Goal: Obtain resource: Obtain resource

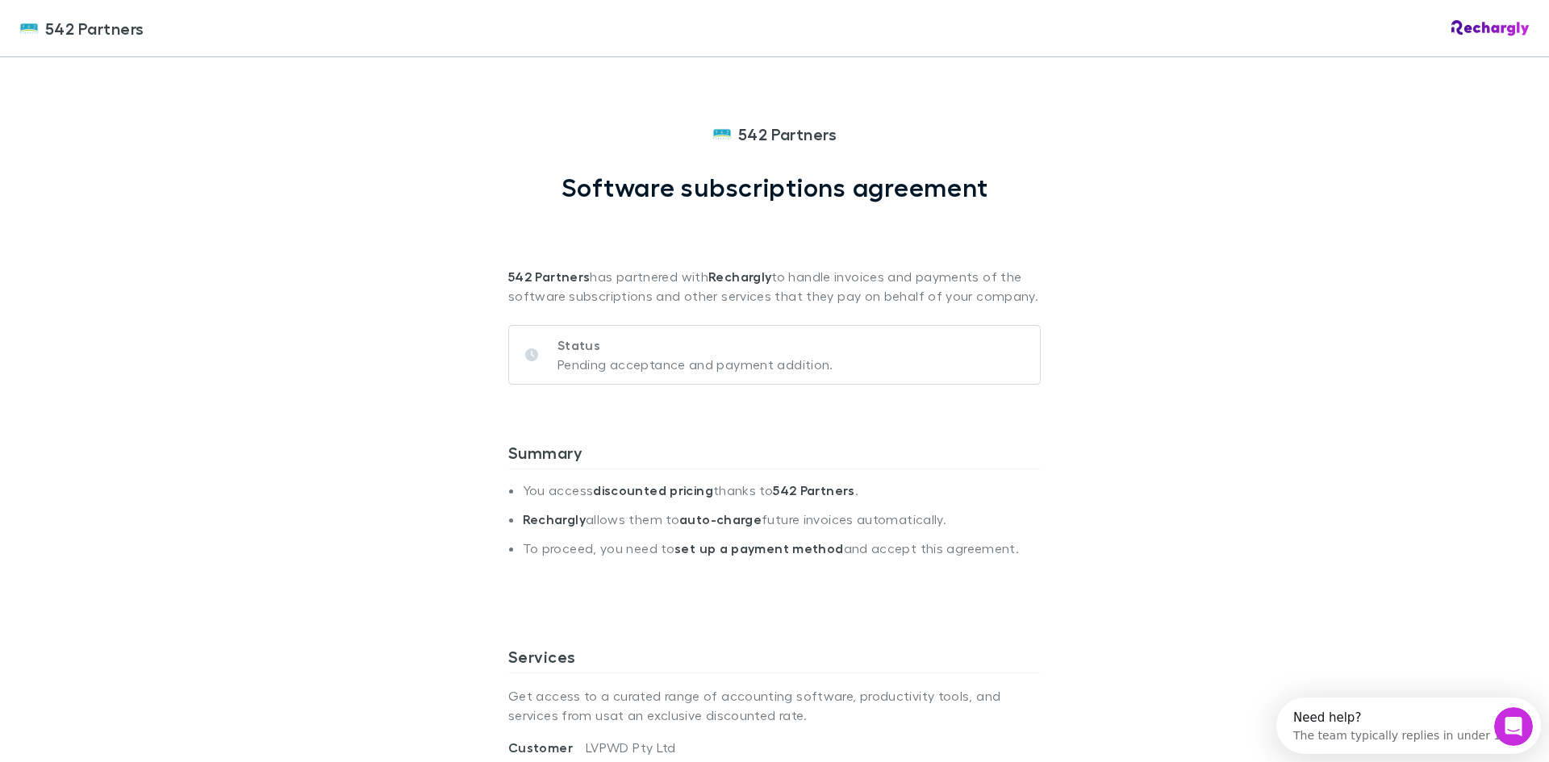
click at [604, 357] on p "Pending acceptance and payment addition." at bounding box center [695, 364] width 276 height 19
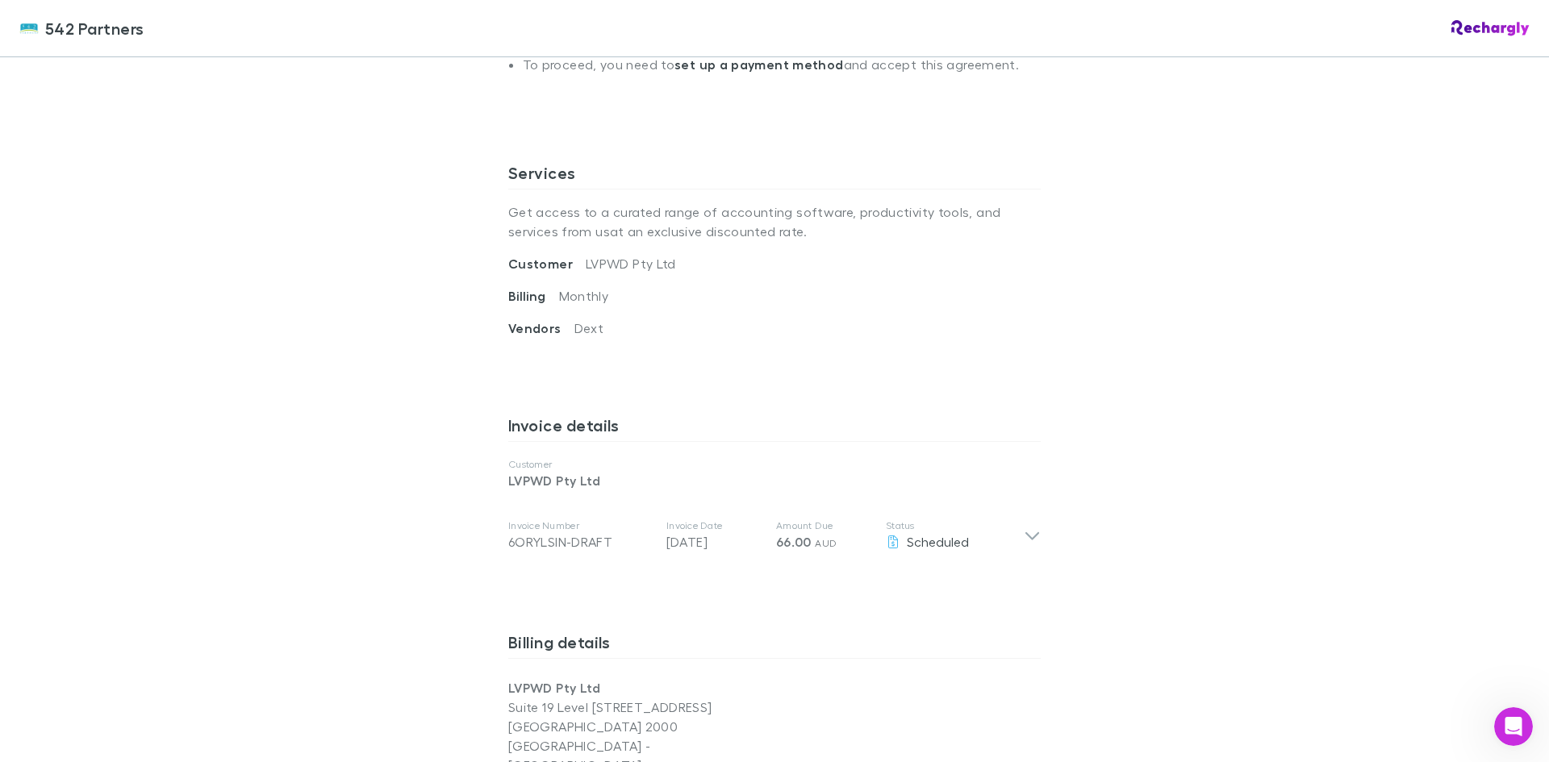
scroll to position [645, 0]
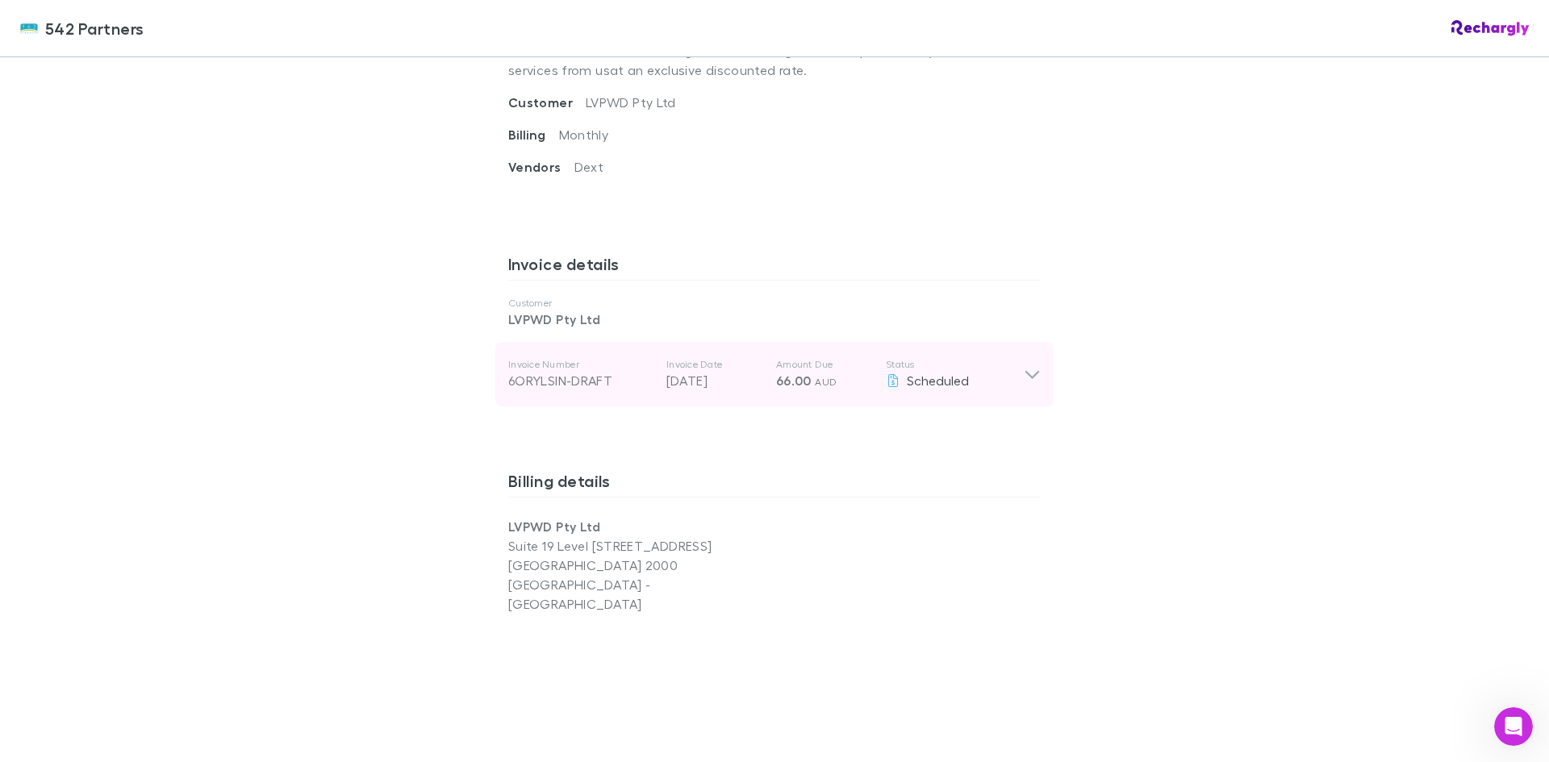
click at [1025, 376] on icon at bounding box center [1032, 375] width 14 height 8
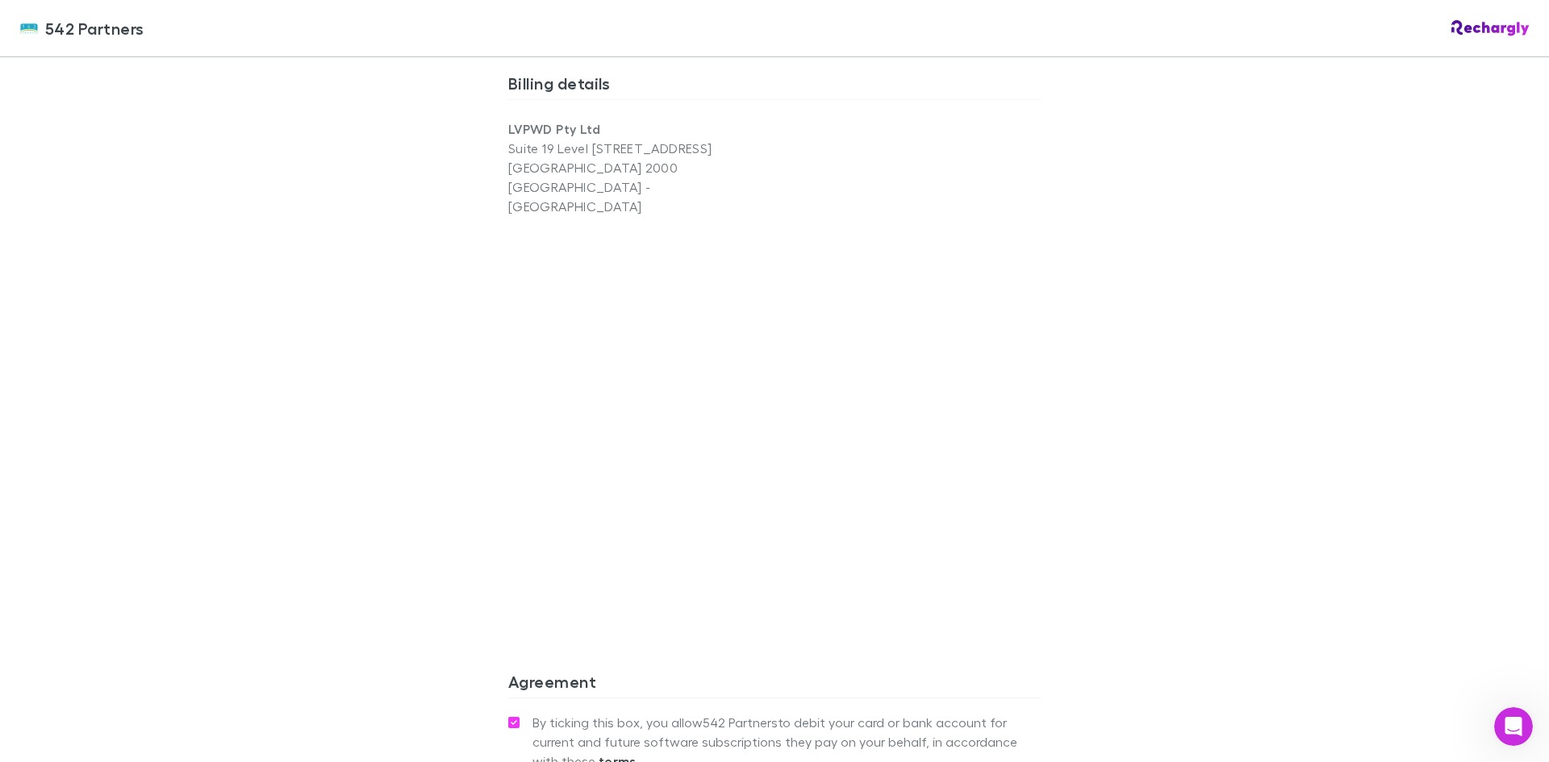
scroll to position [1128, 0]
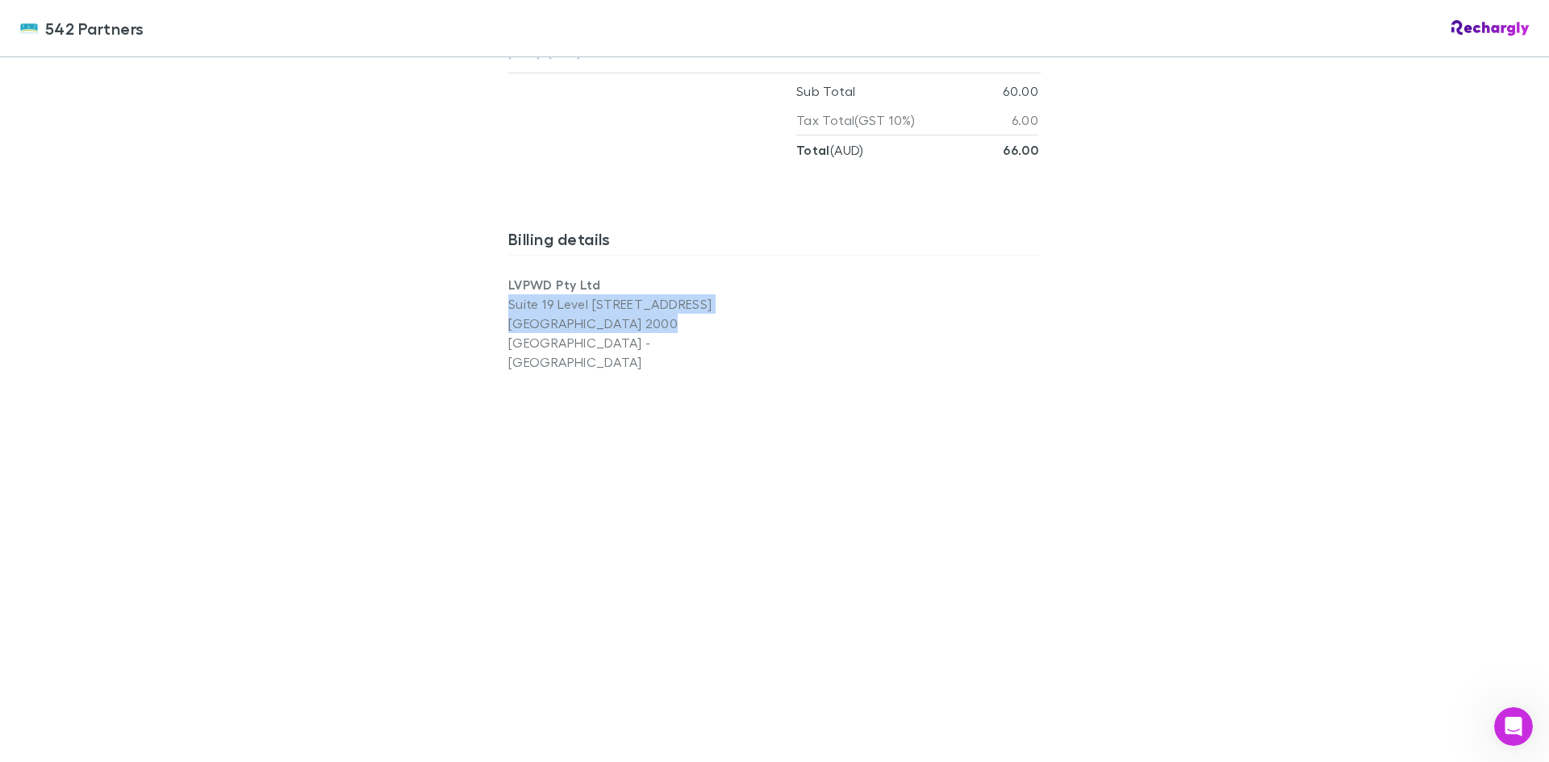
drag, startPoint x: 599, startPoint y: 323, endPoint x: 499, endPoint y: 309, distance: 100.3
click at [499, 309] on div "542 Partners Software subscriptions agreement 542 Partners has partnered with R…" at bounding box center [774, 57] width 565 height 2255
copy div "Suite 19 Level [GEOGRAPHIC_DATA] 2000"
click at [1191, 357] on div "542 Partners 542 Partners Software subscriptions agreement 542 Partners has par…" at bounding box center [774, 381] width 1549 height 762
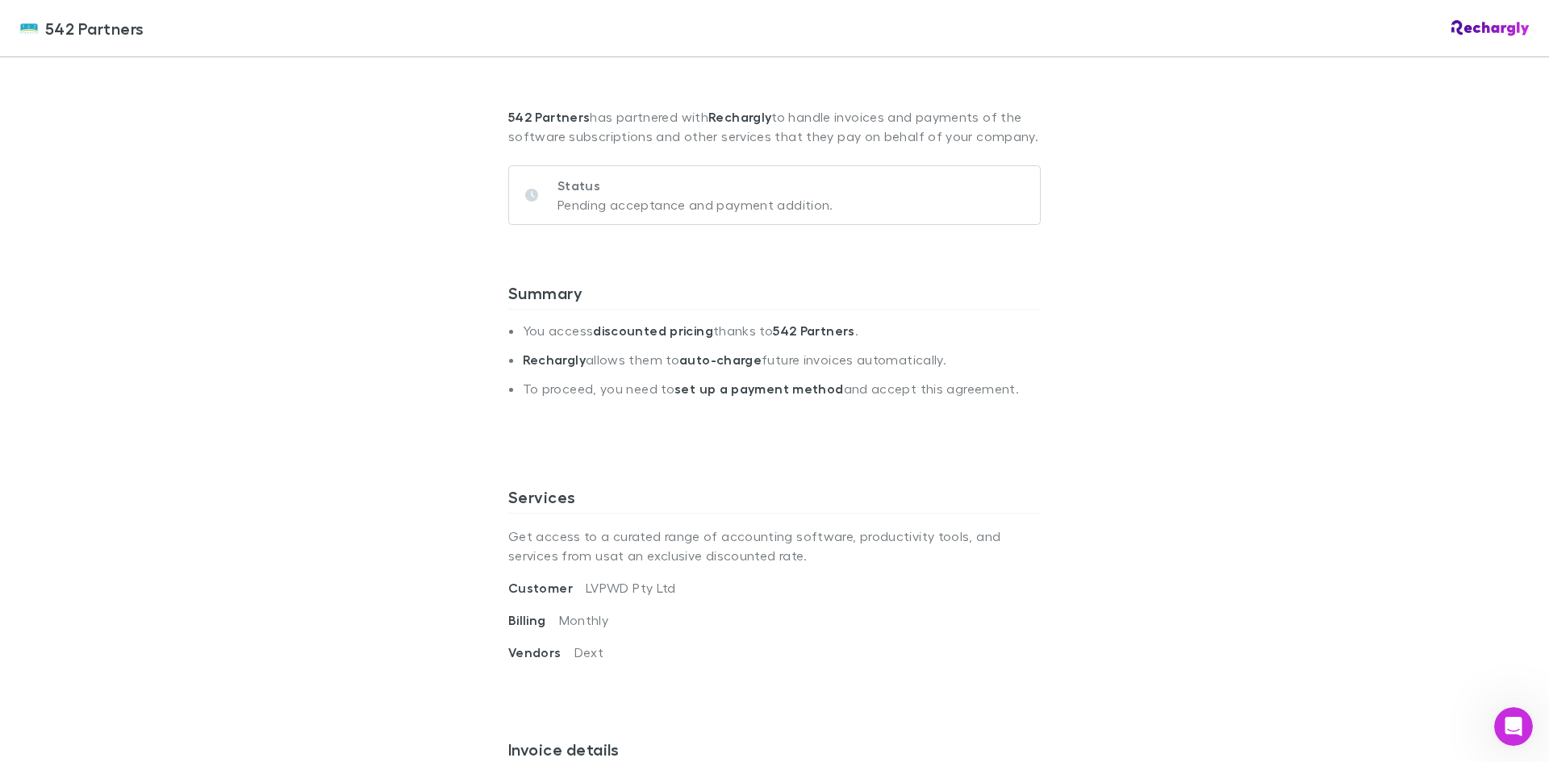
scroll to position [0, 0]
